Goal: Transaction & Acquisition: Download file/media

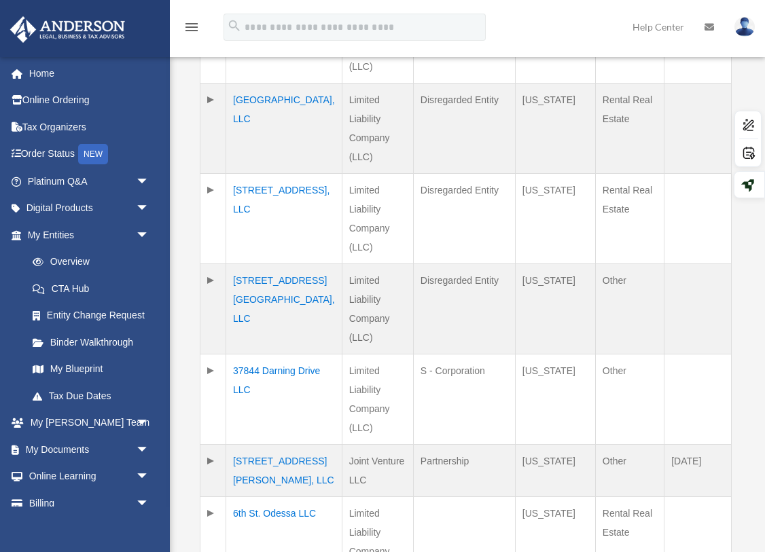
scroll to position [821, 0]
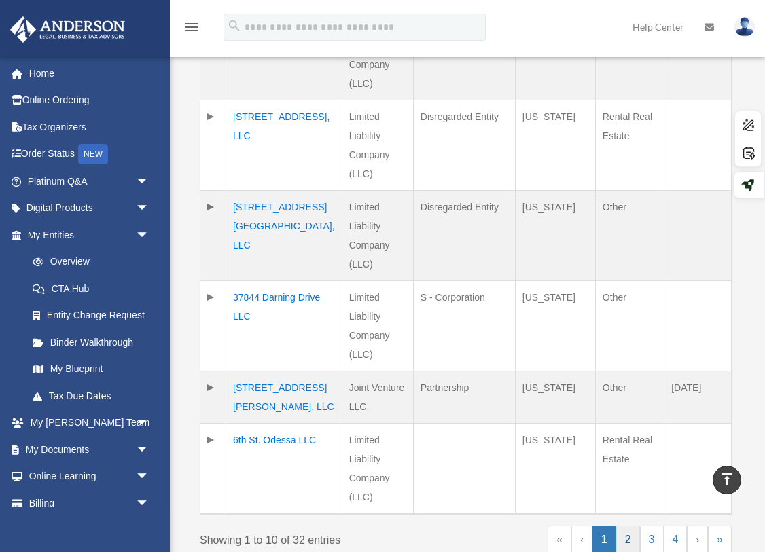
click at [630, 526] on link "2" at bounding box center [628, 540] width 24 height 29
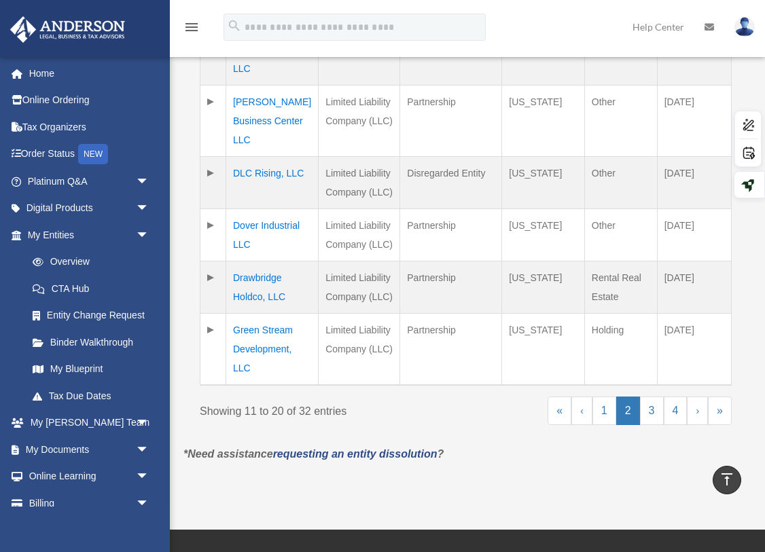
scroll to position [683, 0]
click at [649, 397] on link "3" at bounding box center [652, 411] width 24 height 29
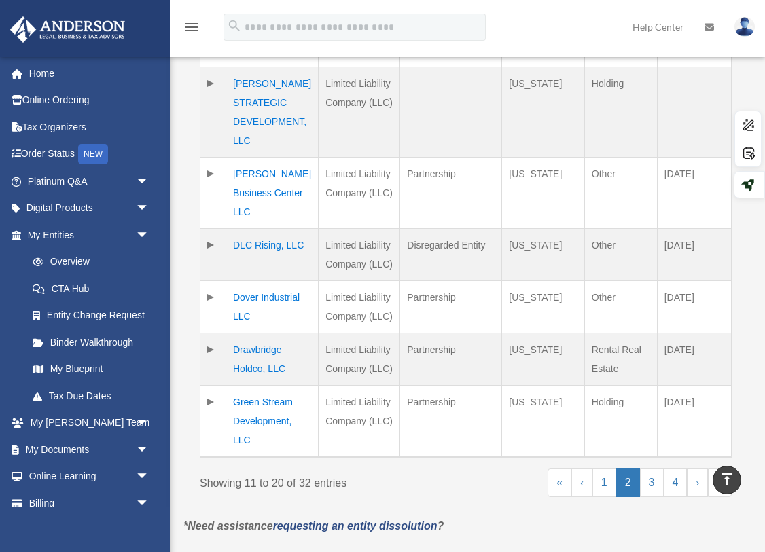
scroll to position [642, 0]
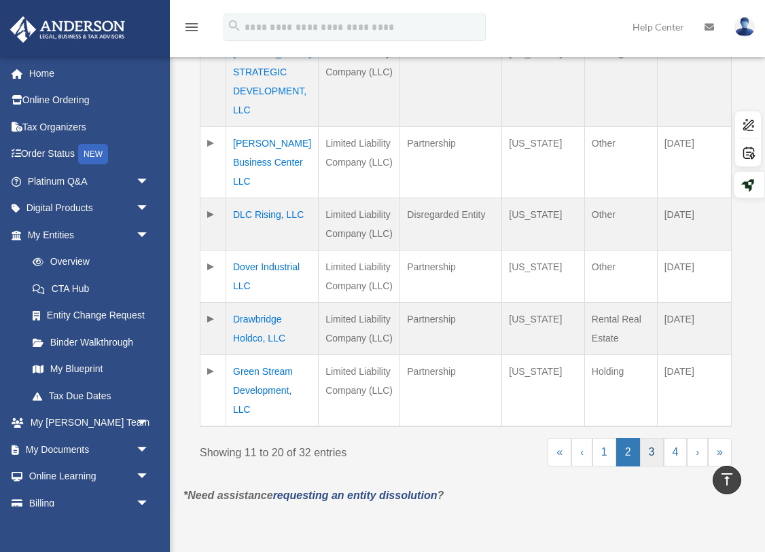
click at [653, 438] on link "3" at bounding box center [652, 452] width 24 height 29
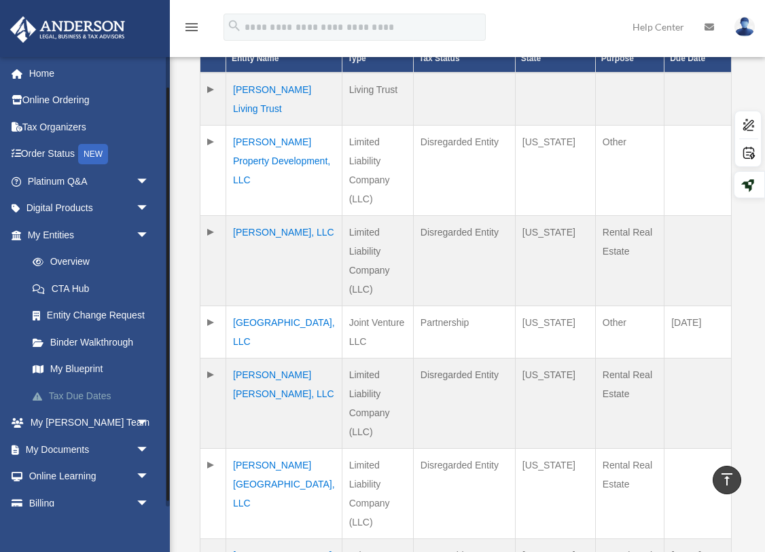
scroll to position [34, 0]
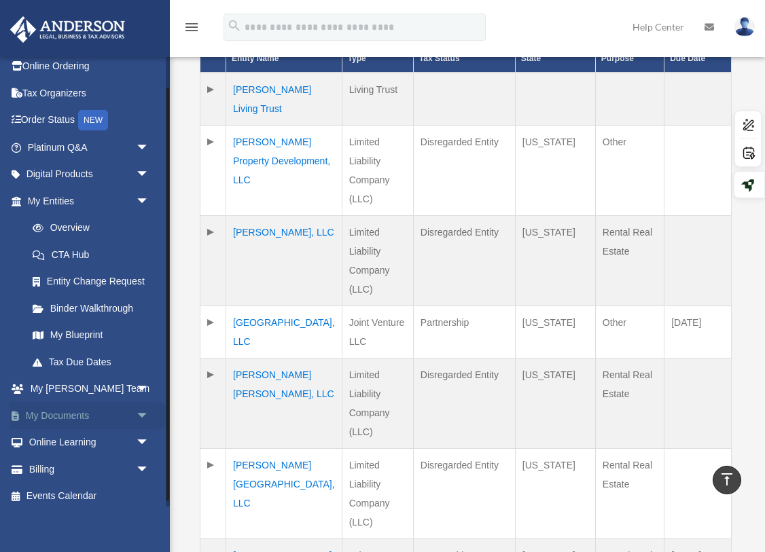
click at [65, 412] on link "My Documents arrow_drop_down" at bounding box center [90, 415] width 160 height 27
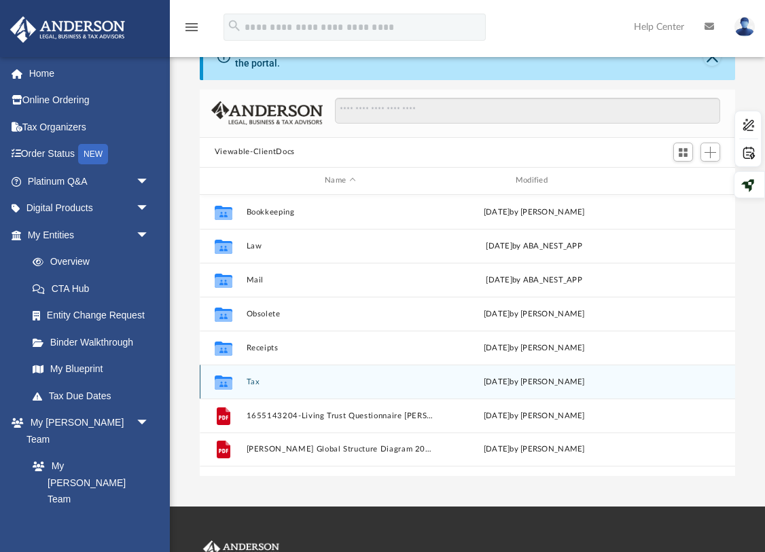
scroll to position [75, 0]
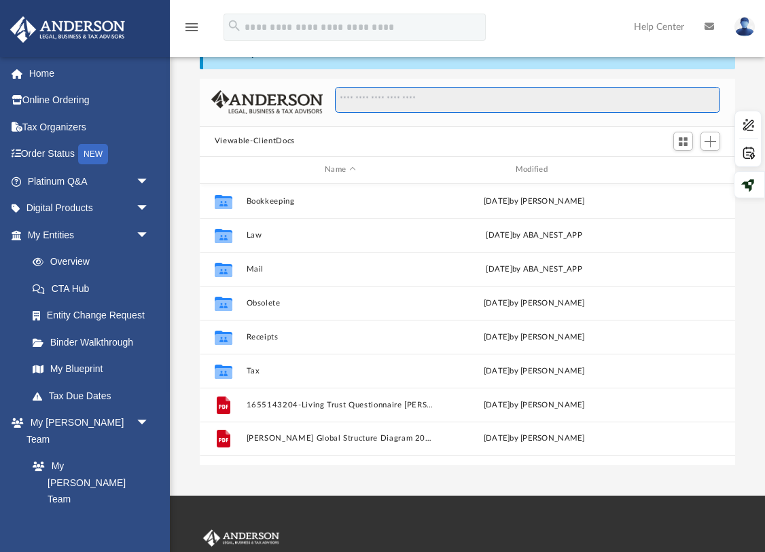
click at [410, 102] on input "Search files and folders" at bounding box center [528, 100] width 386 height 26
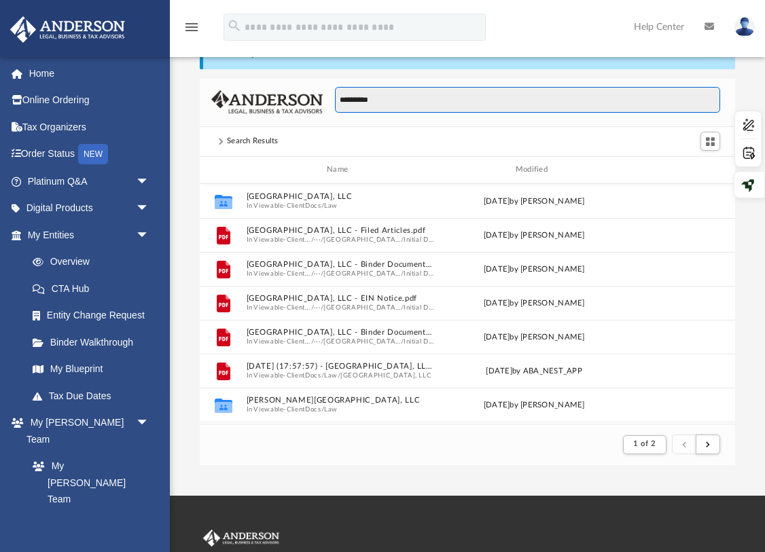
scroll to position [1, 0]
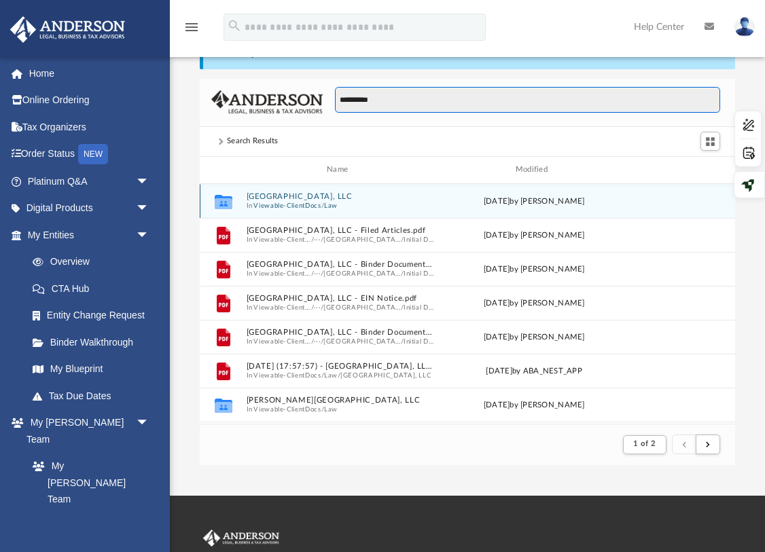
type input "**********"
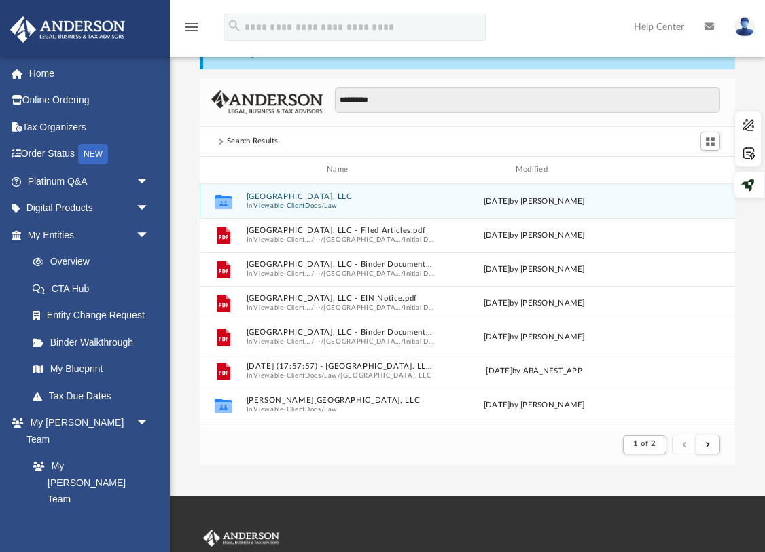
click at [323, 198] on button "[GEOGRAPHIC_DATA], LLC" at bounding box center [340, 196] width 188 height 9
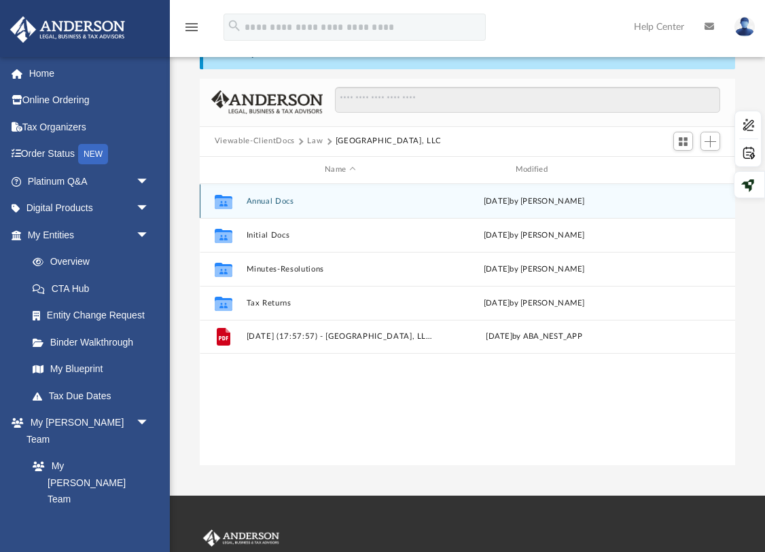
scroll to position [308, 535]
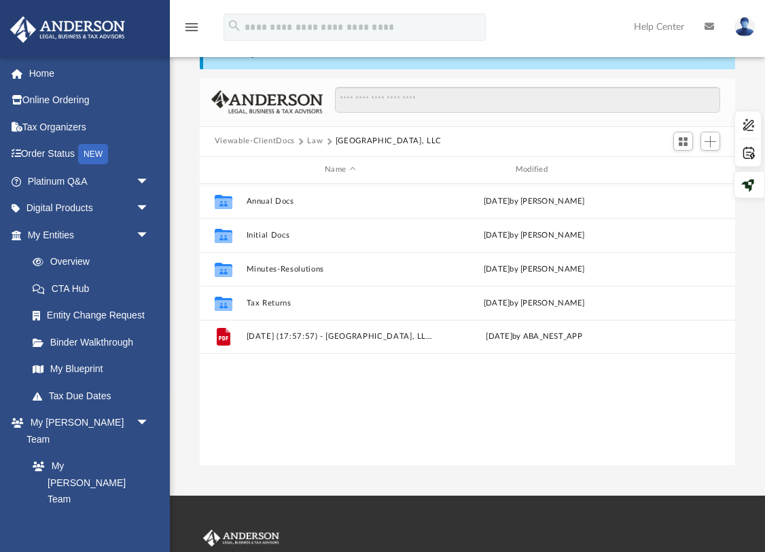
click at [276, 137] on button "Viewable-ClientDocs" at bounding box center [255, 141] width 80 height 12
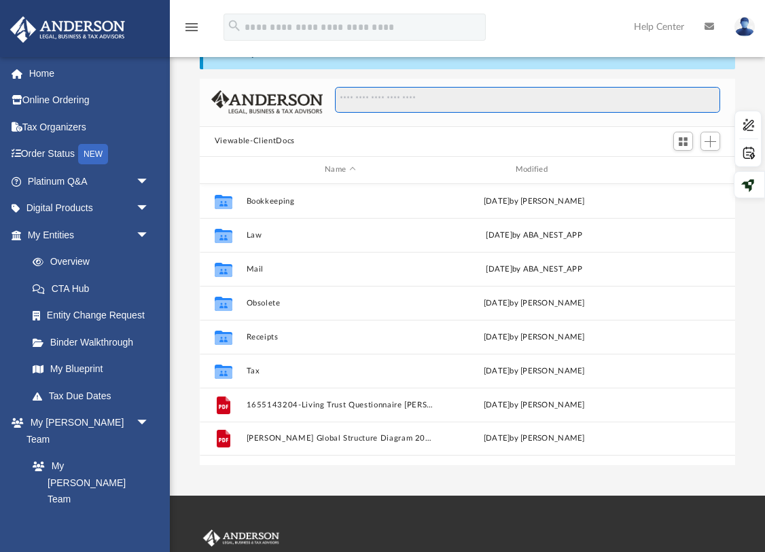
click at [364, 103] on input "Search files and folders" at bounding box center [528, 100] width 386 height 26
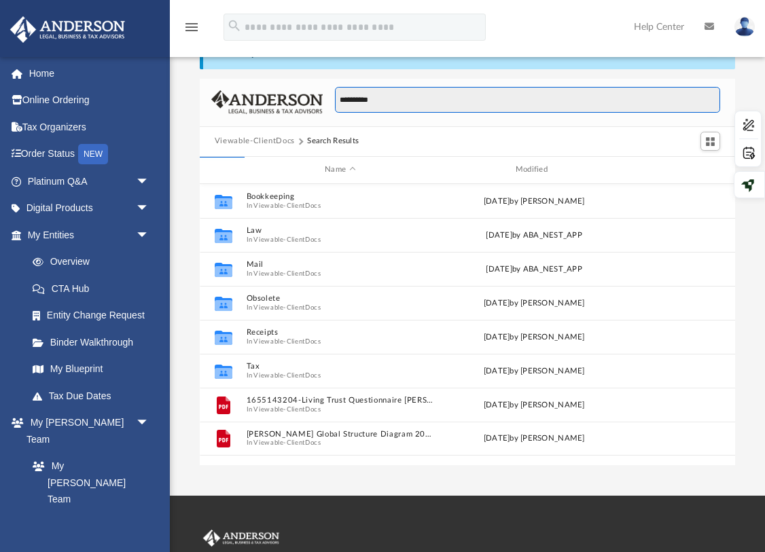
type input "**********"
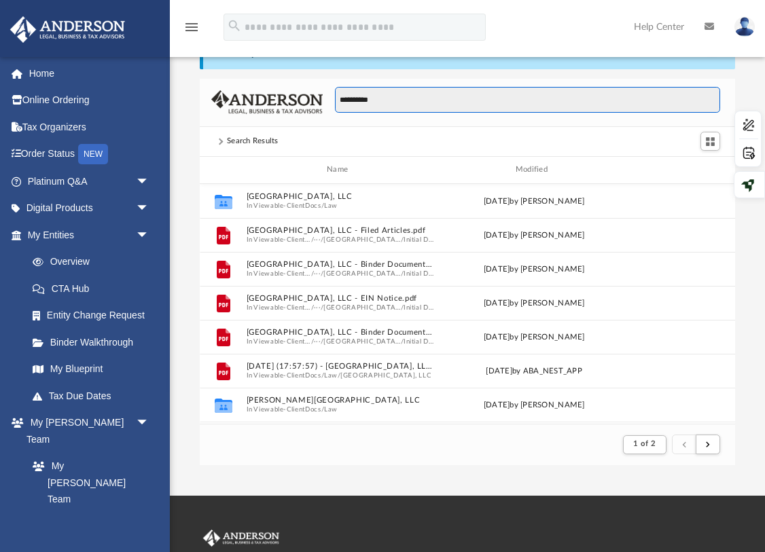
scroll to position [1, 0]
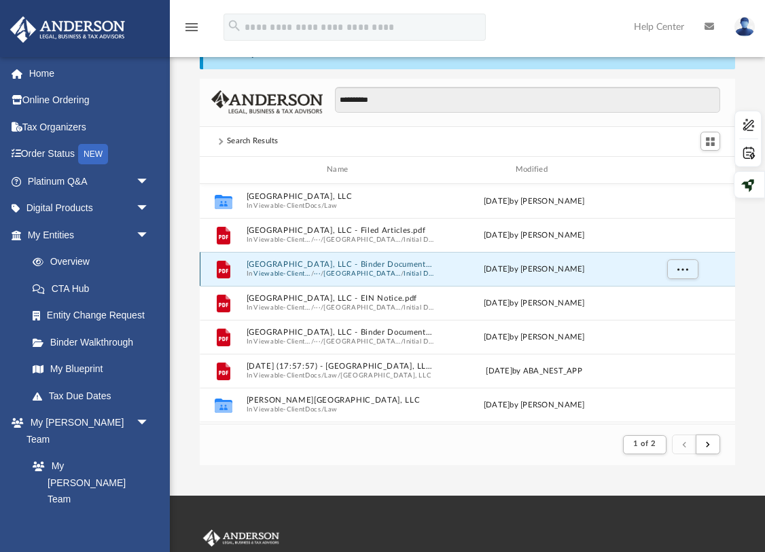
click at [416, 265] on button "North Park Townhome, LLC - Binder Documents.pdf" at bounding box center [340, 264] width 188 height 9
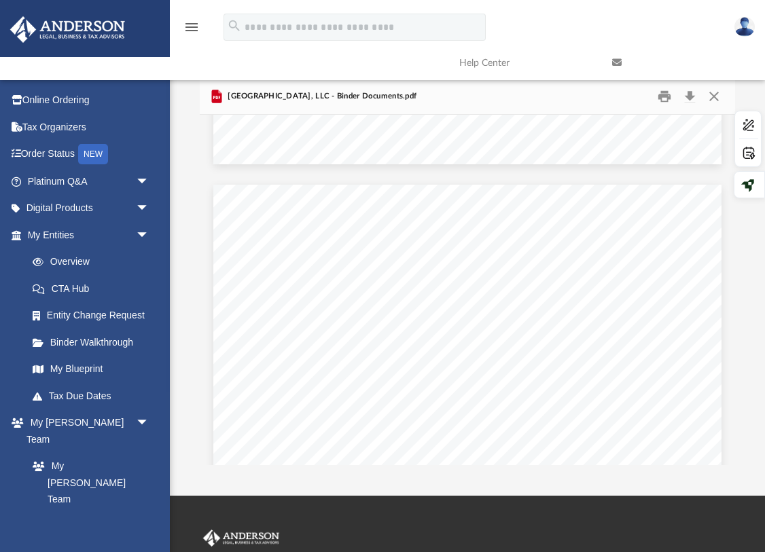
scroll to position [5376, 0]
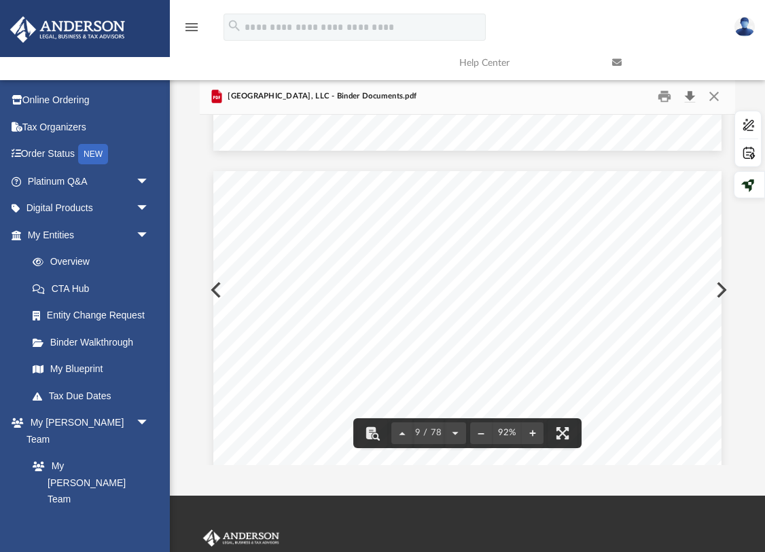
click at [687, 92] on button "Download" at bounding box center [689, 96] width 24 height 21
